Goal: Information Seeking & Learning: Learn about a topic

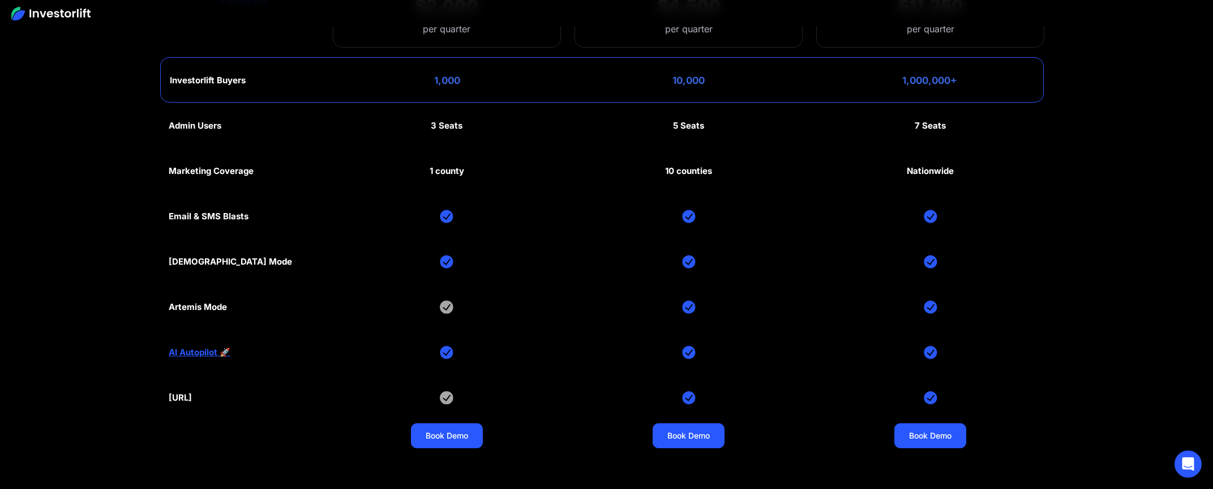
scroll to position [5708, 0]
click at [199, 346] on link "AI Autopilot 🚀" at bounding box center [200, 351] width 62 height 10
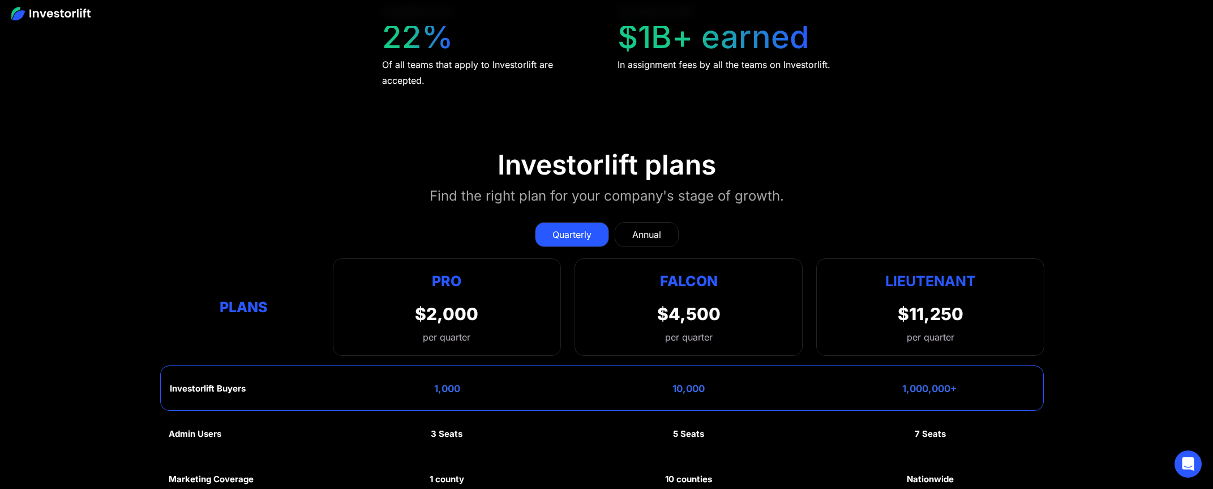
scroll to position [5371, 0]
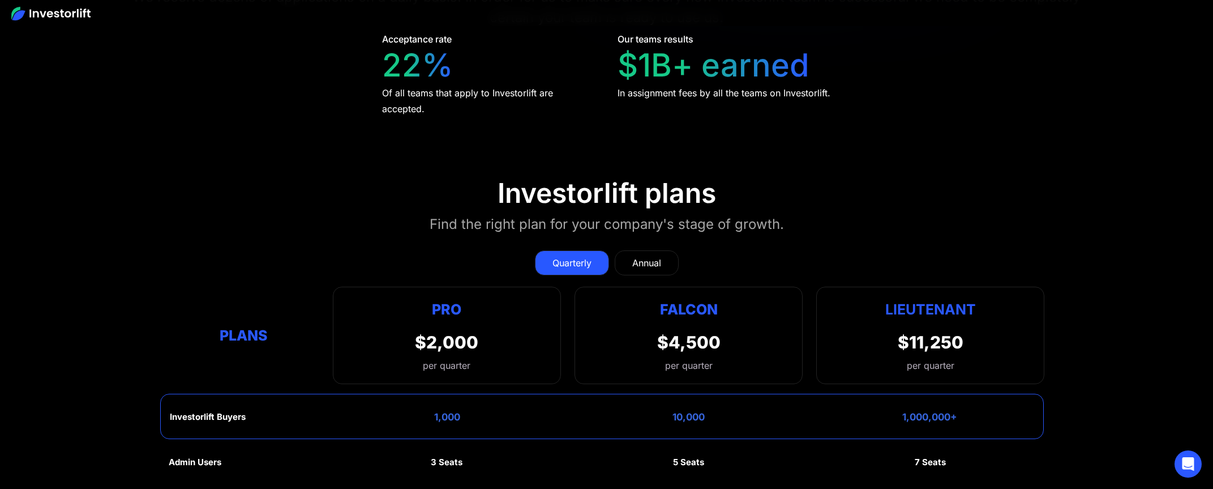
click at [638, 256] on div "Annual" at bounding box center [646, 263] width 29 height 14
click at [574, 256] on div "Quarterly" at bounding box center [572, 263] width 39 height 14
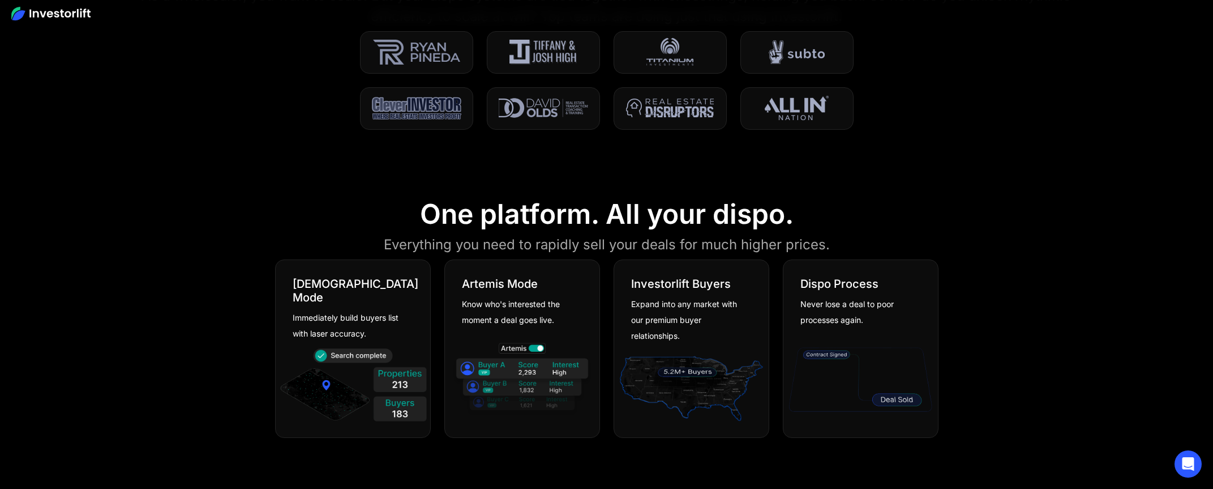
scroll to position [568, 0]
click at [331, 276] on div "God Mode" at bounding box center [356, 289] width 126 height 27
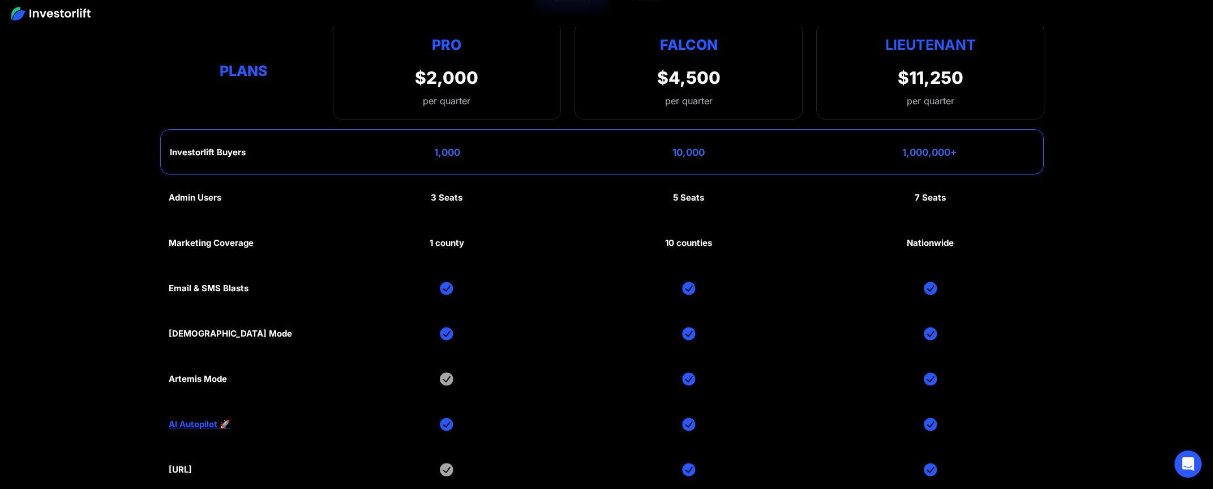
scroll to position [5375, 0]
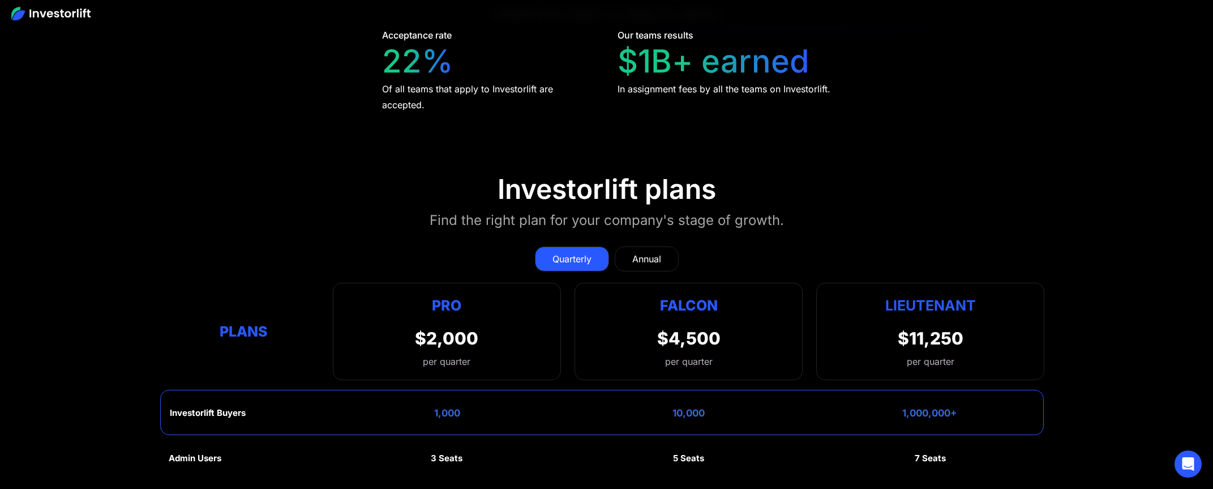
click at [637, 253] on div "Annual" at bounding box center [646, 259] width 29 height 14
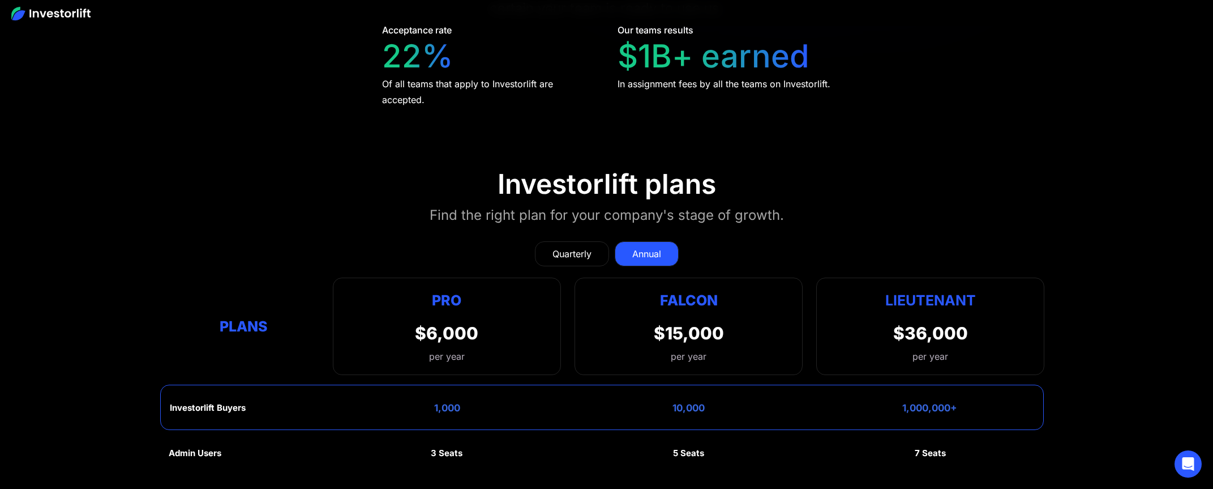
scroll to position [5381, 0]
